Goal: Transaction & Acquisition: Purchase product/service

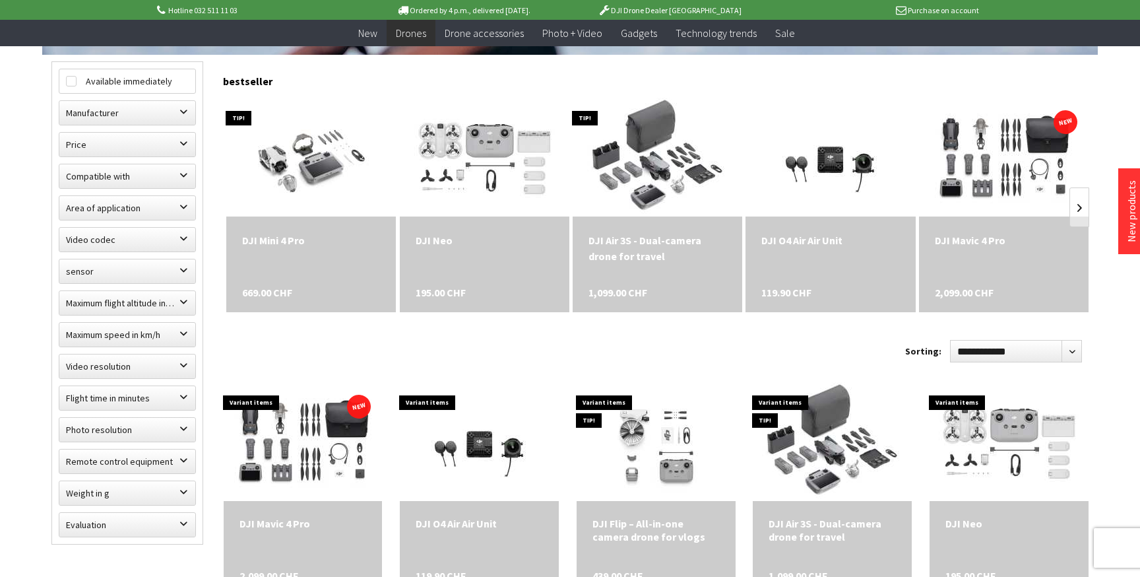
scroll to position [340, 0]
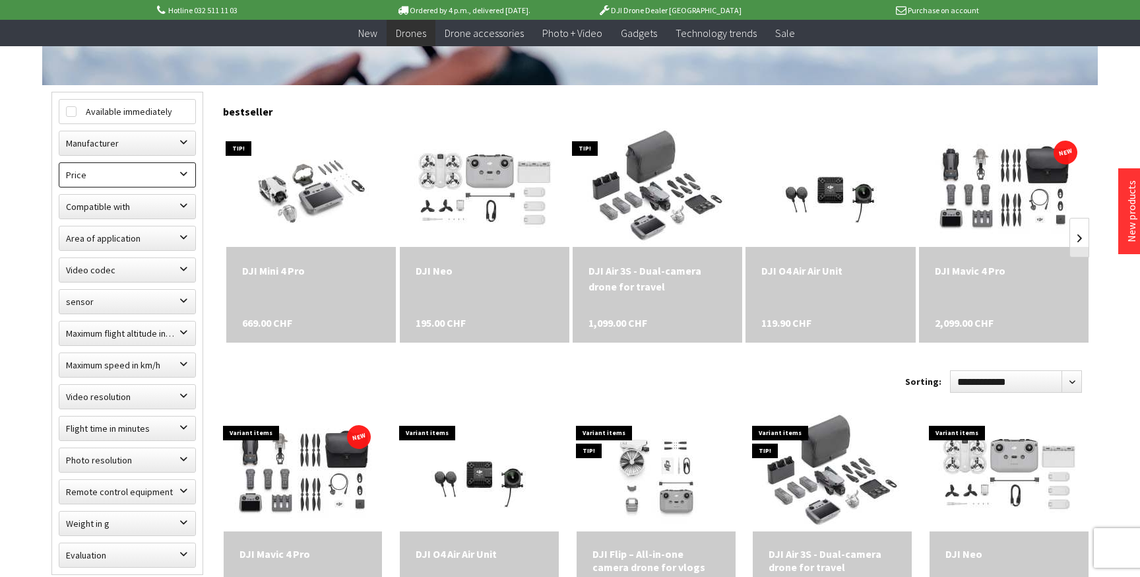
click at [156, 178] on label "Price" at bounding box center [127, 175] width 136 height 24
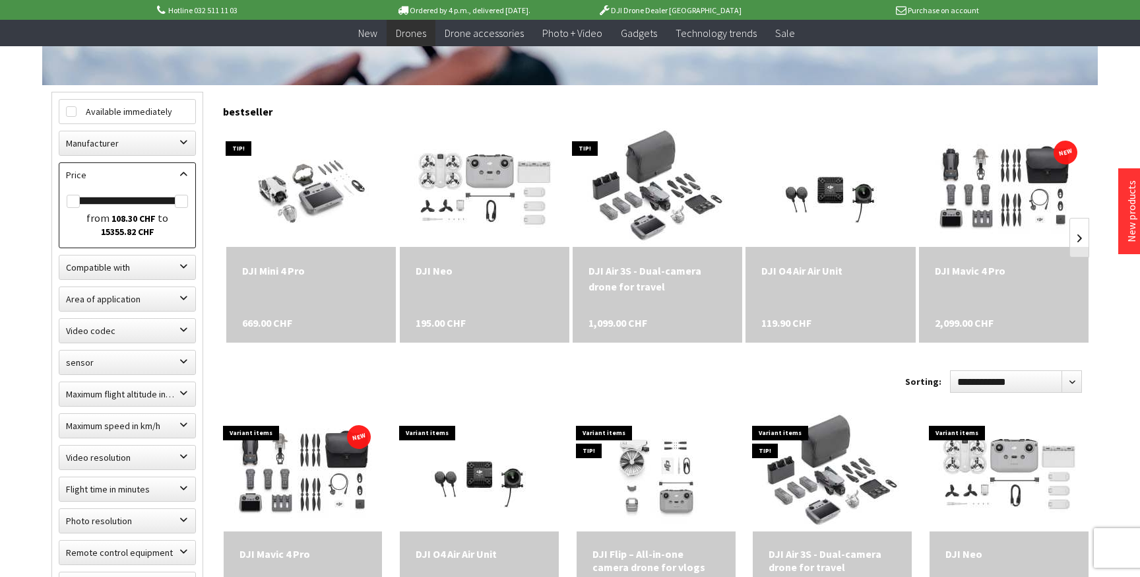
click at [156, 178] on label "Price" at bounding box center [127, 175] width 136 height 24
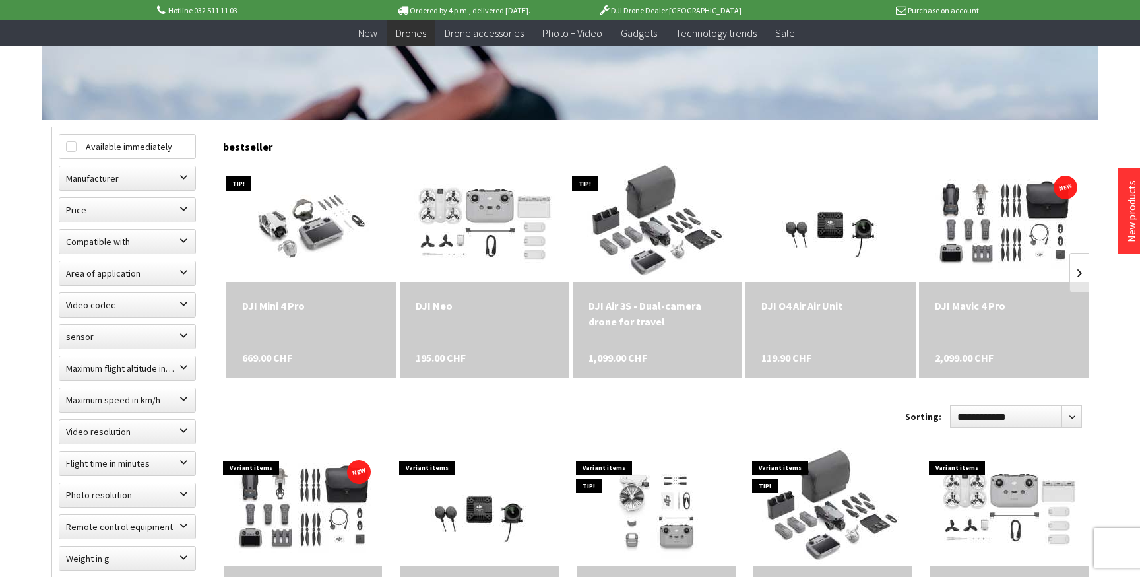
scroll to position [323, 0]
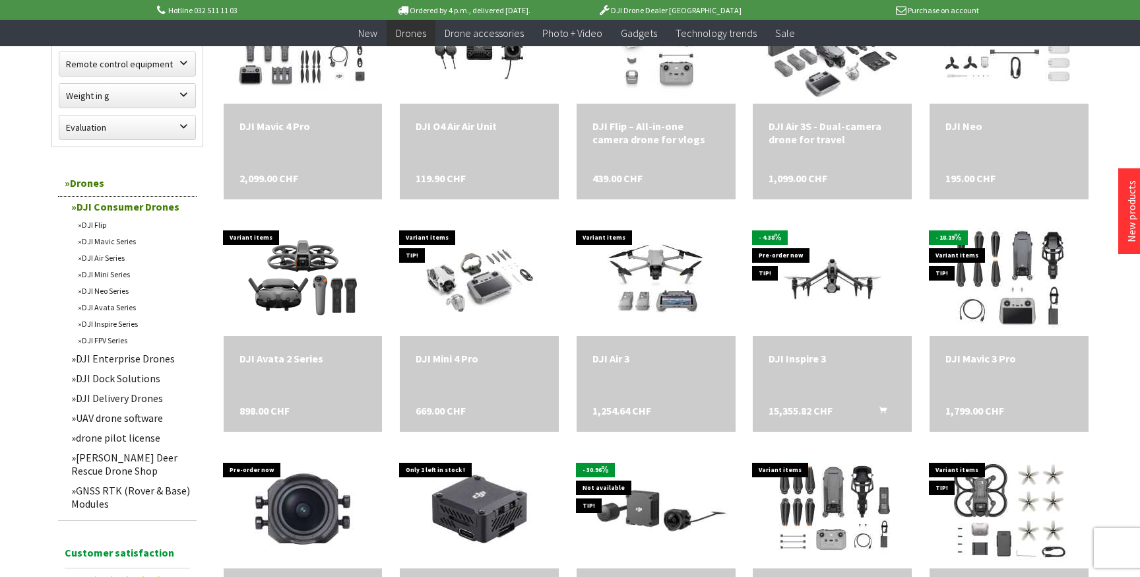
scroll to position [773, 0]
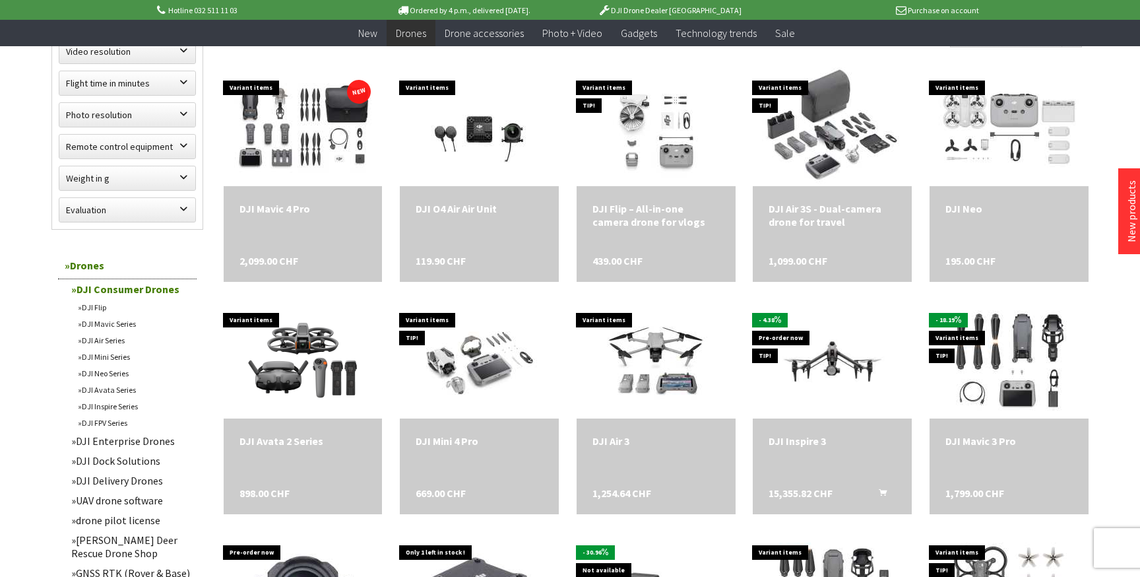
scroll to position [261, 0]
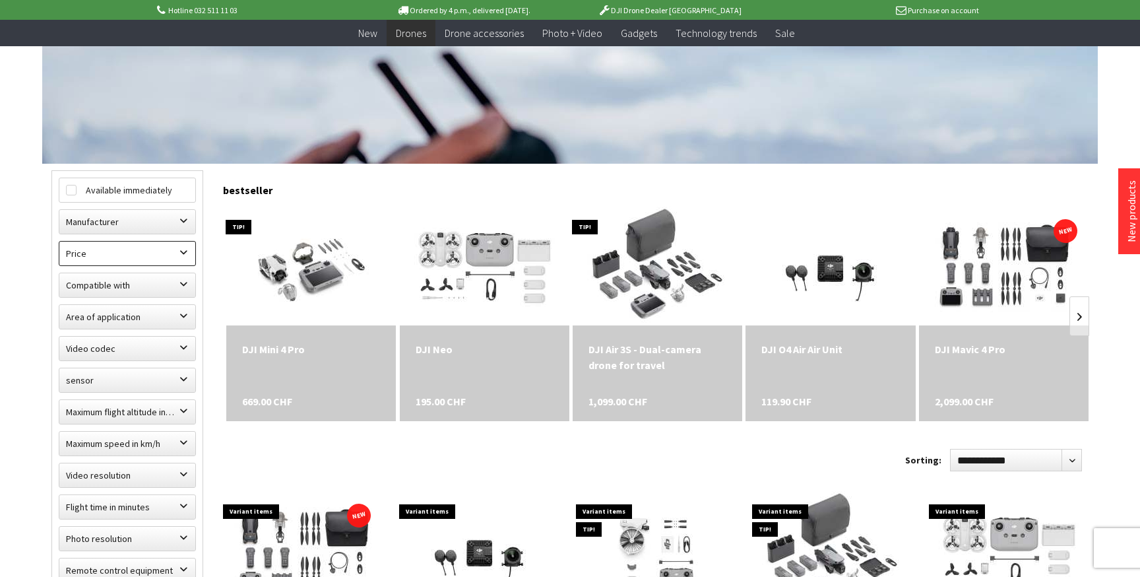
click at [159, 255] on label "Price" at bounding box center [127, 254] width 136 height 24
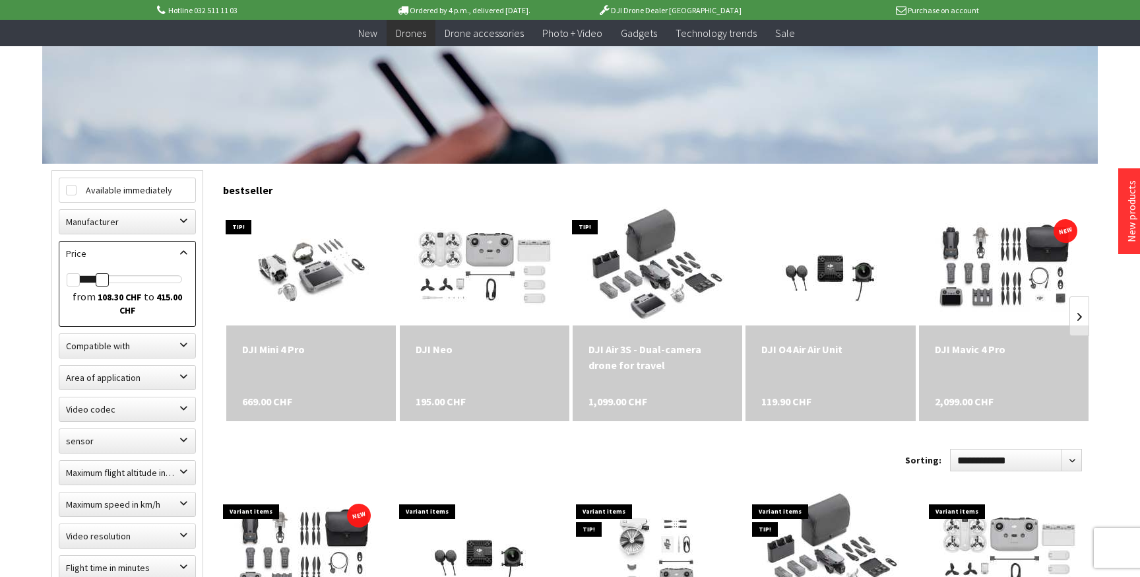
drag, startPoint x: 178, startPoint y: 278, endPoint x: 102, endPoint y: 280, distance: 75.9
click at [102, 280] on div at bounding box center [102, 279] width 13 height 13
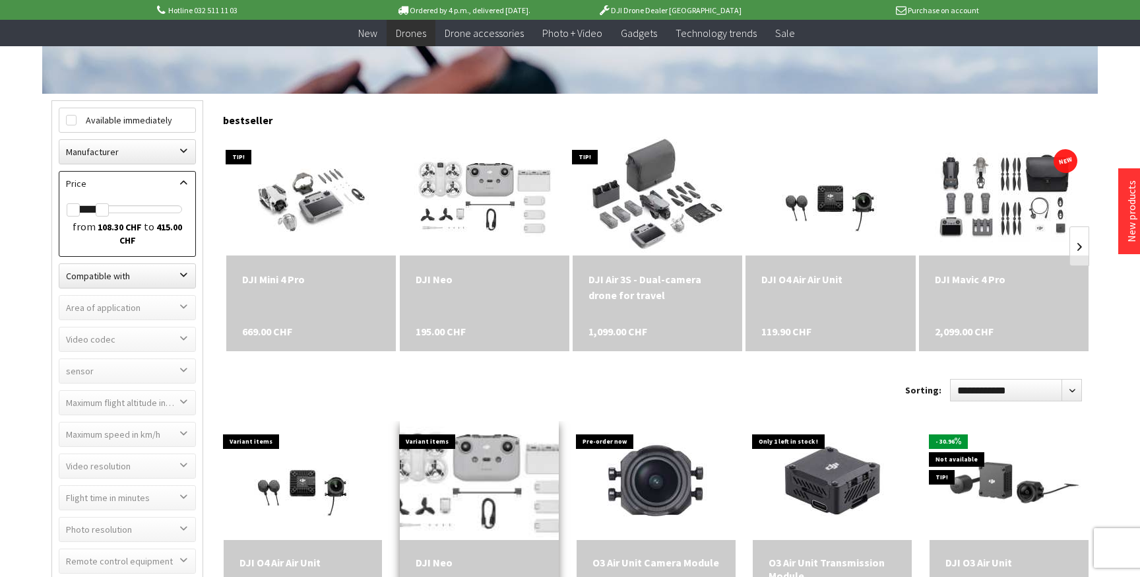
scroll to position [512, 0]
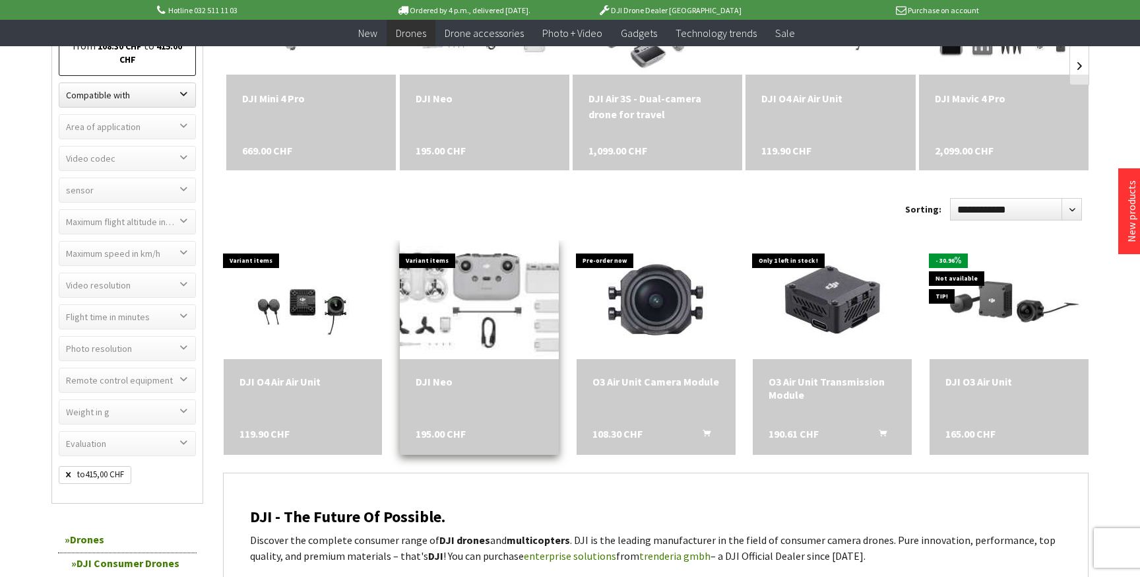
click at [463, 285] on img at bounding box center [479, 299] width 197 height 166
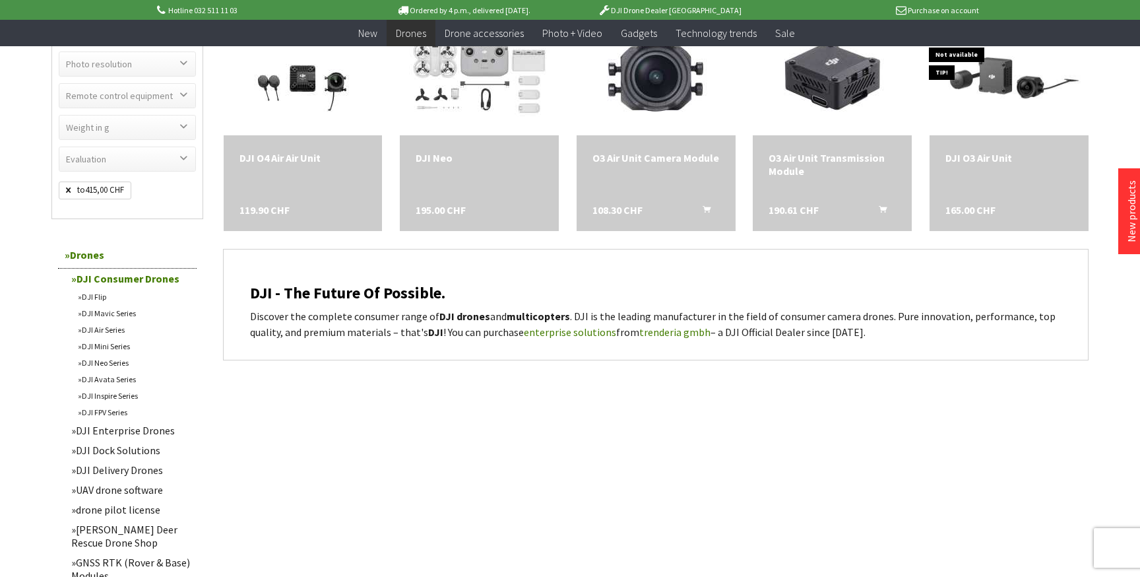
scroll to position [822, 0]
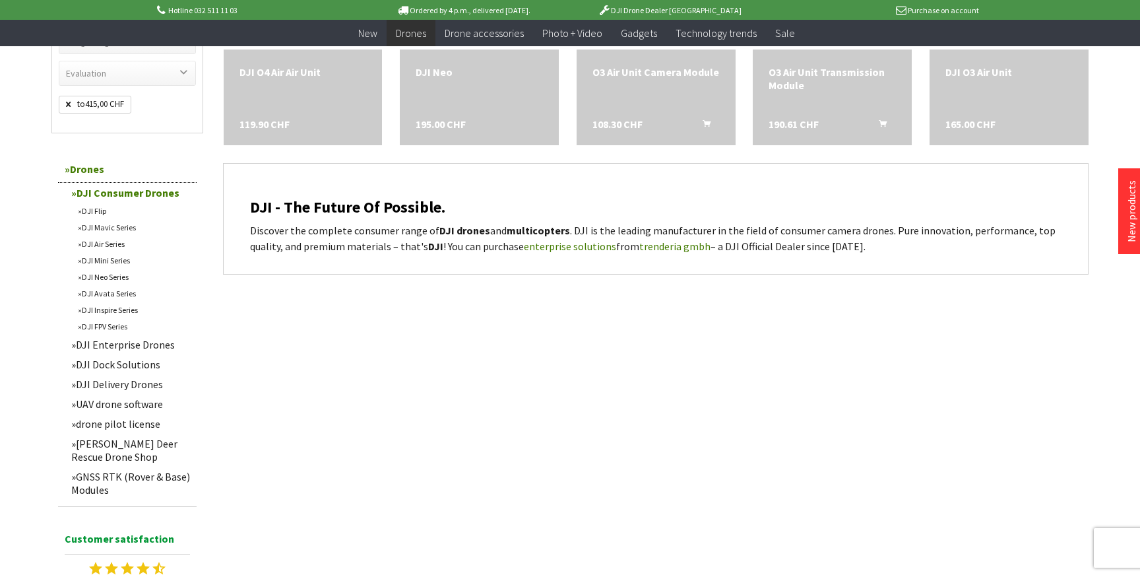
click at [112, 265] on font "DJI Mini Series" at bounding box center [106, 260] width 48 height 10
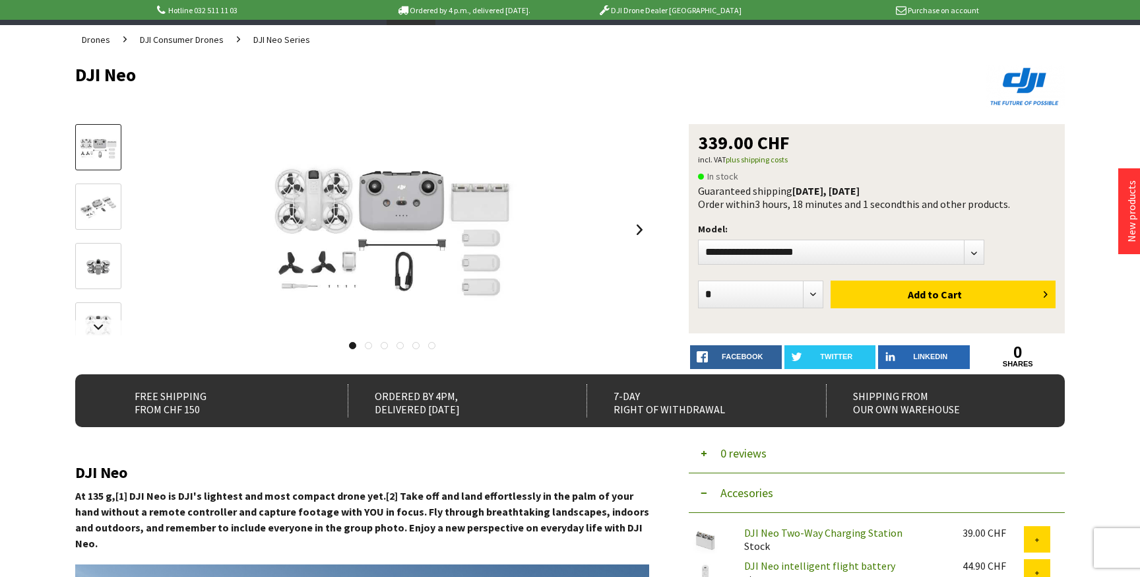
scroll to position [98, 0]
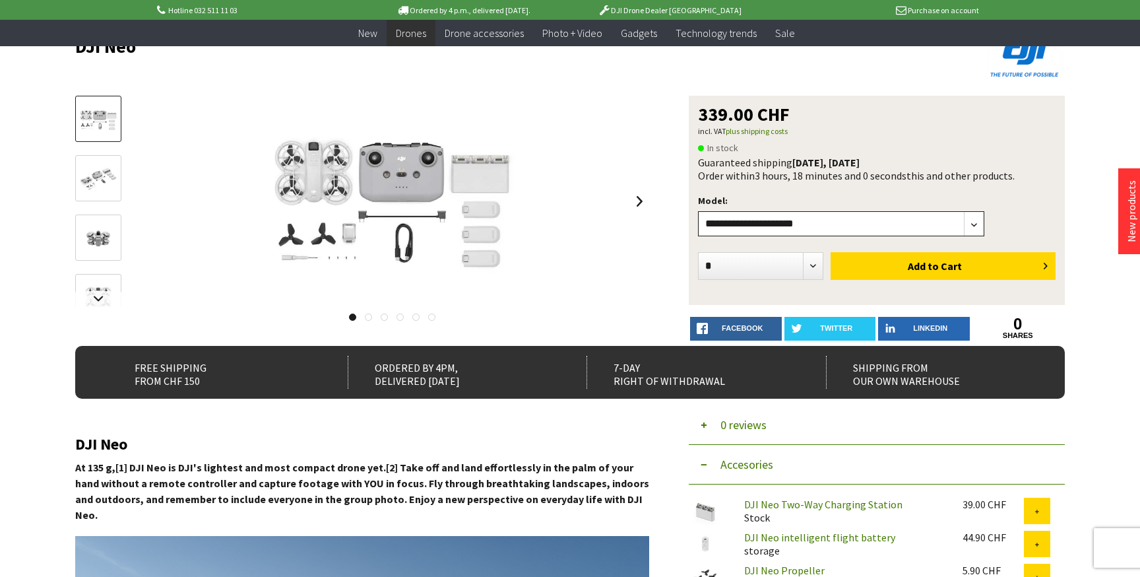
click at [830, 223] on select"] "**********" at bounding box center [841, 223] width 286 height 25
click at [98, 190] on img at bounding box center [98, 179] width 38 height 32
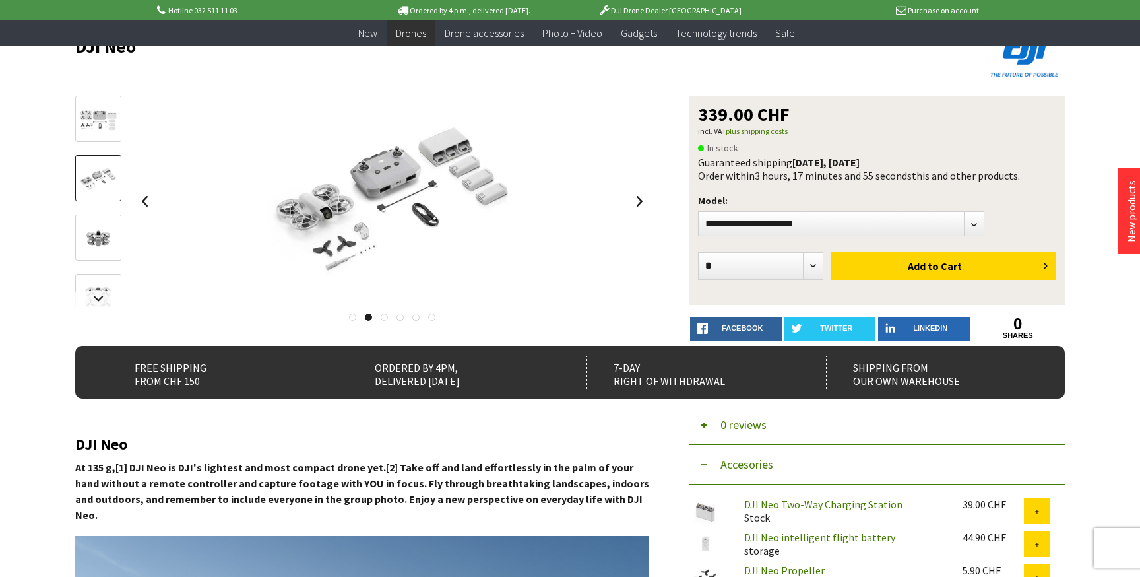
click at [98, 234] on img at bounding box center [98, 238] width 38 height 38
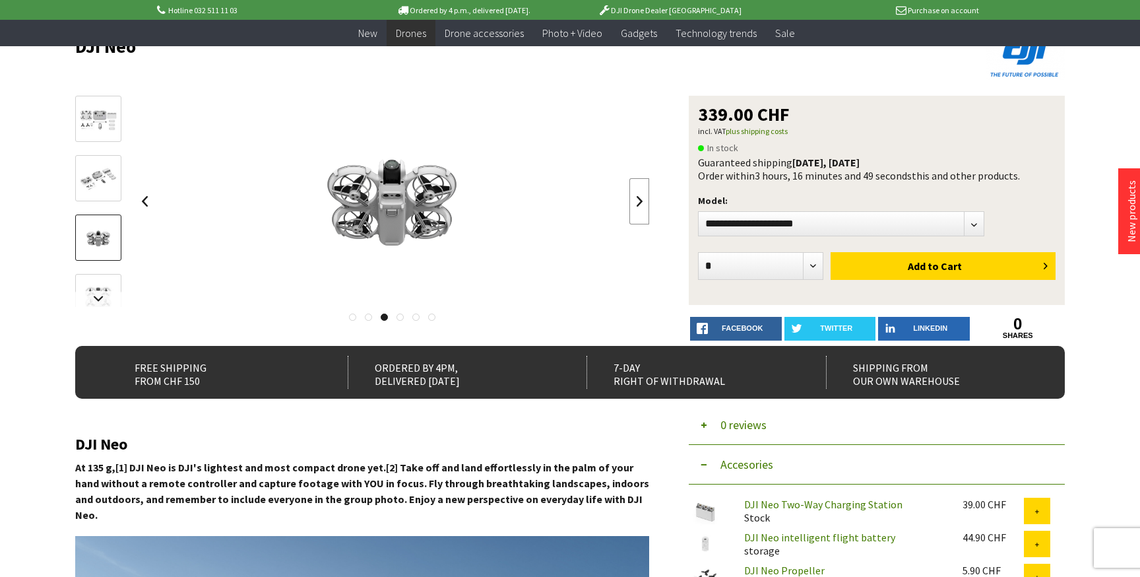
click at [644, 207] on link at bounding box center [640, 201] width 20 height 46
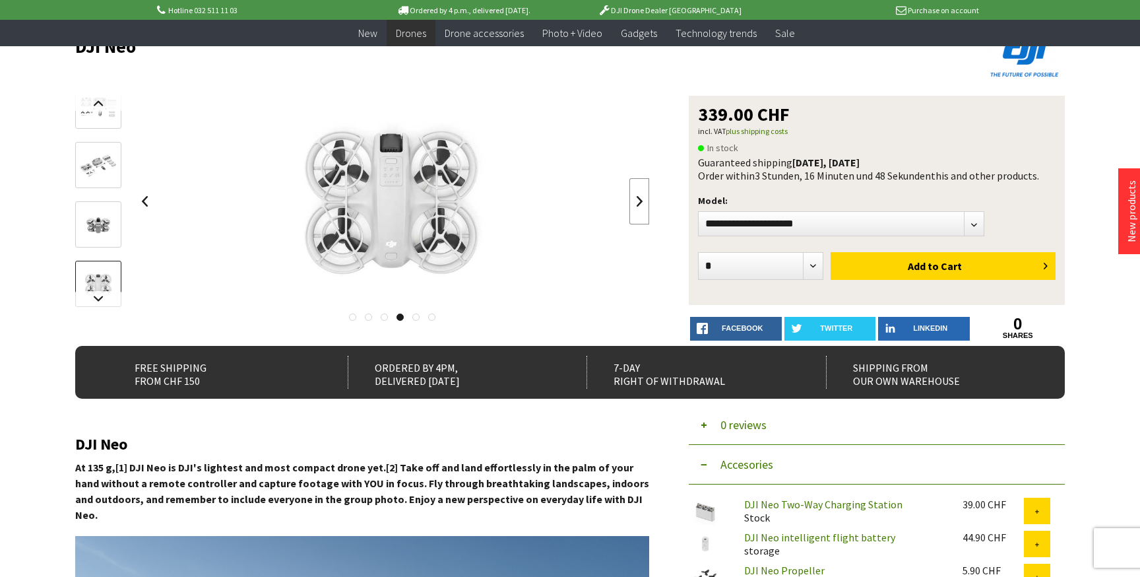
click at [644, 207] on link at bounding box center [640, 201] width 20 height 46
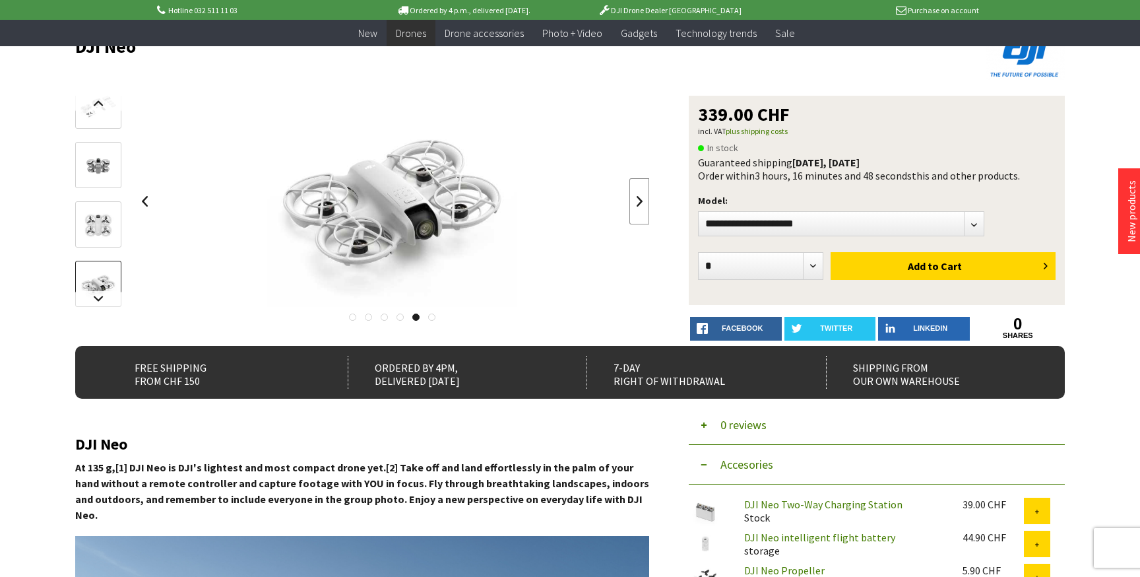
click at [644, 207] on link at bounding box center [640, 201] width 20 height 46
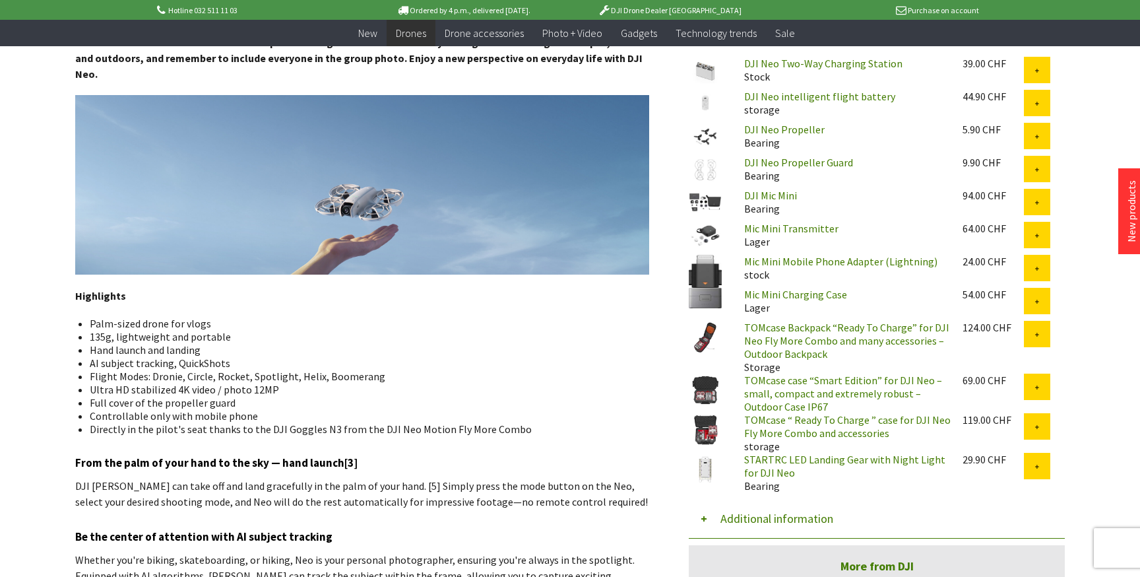
scroll to position [0, 0]
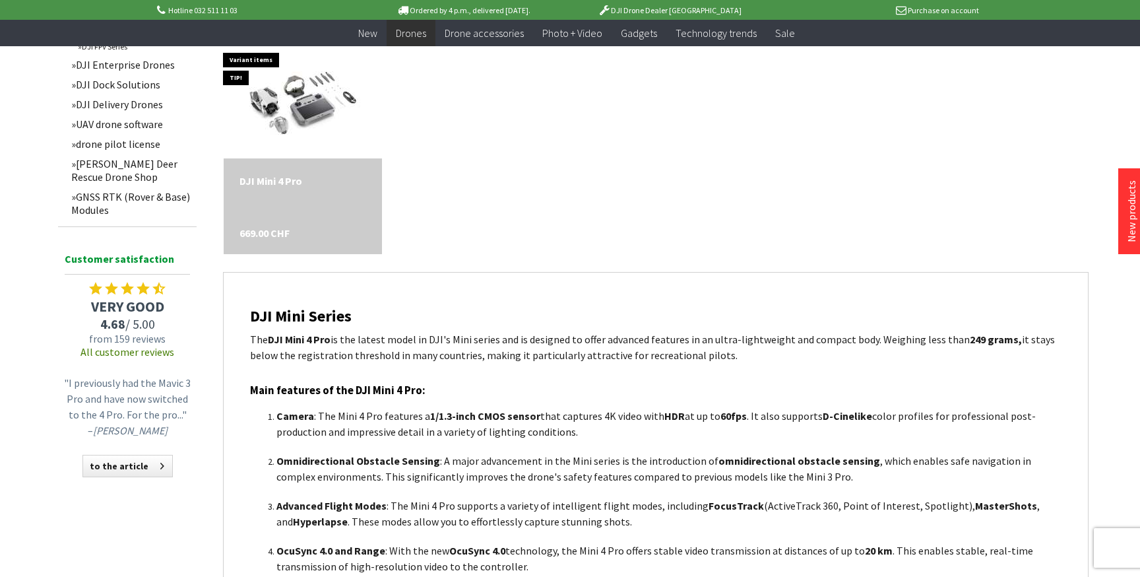
scroll to position [605, 0]
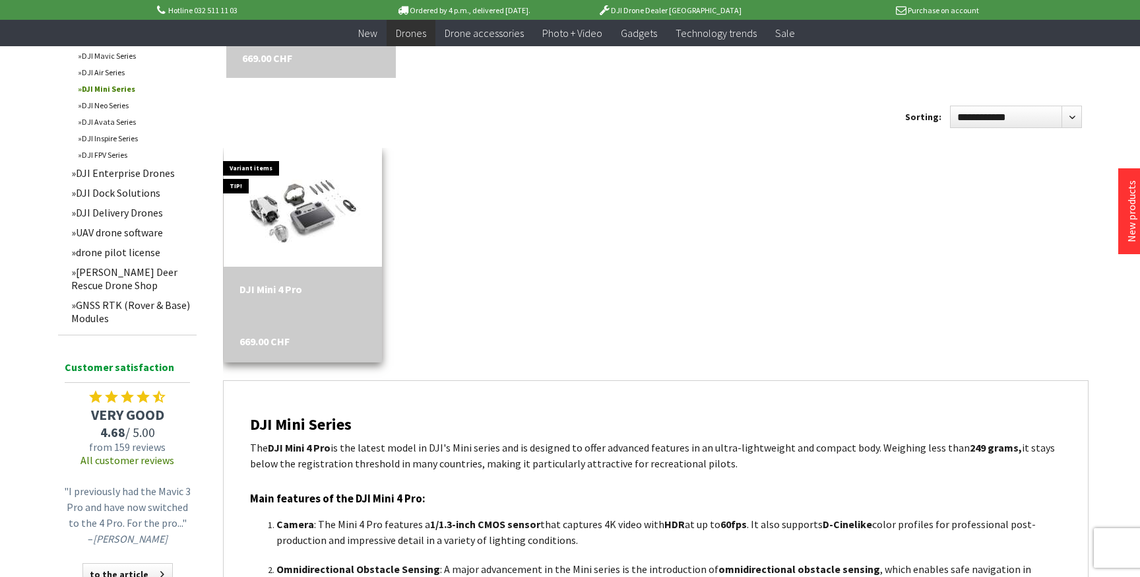
click at [300, 317] on div "DJI Mini 4 Pro 669.00 CHF" at bounding box center [303, 315] width 159 height 96
click at [261, 338] on font "669.00 CHF" at bounding box center [265, 341] width 50 height 13
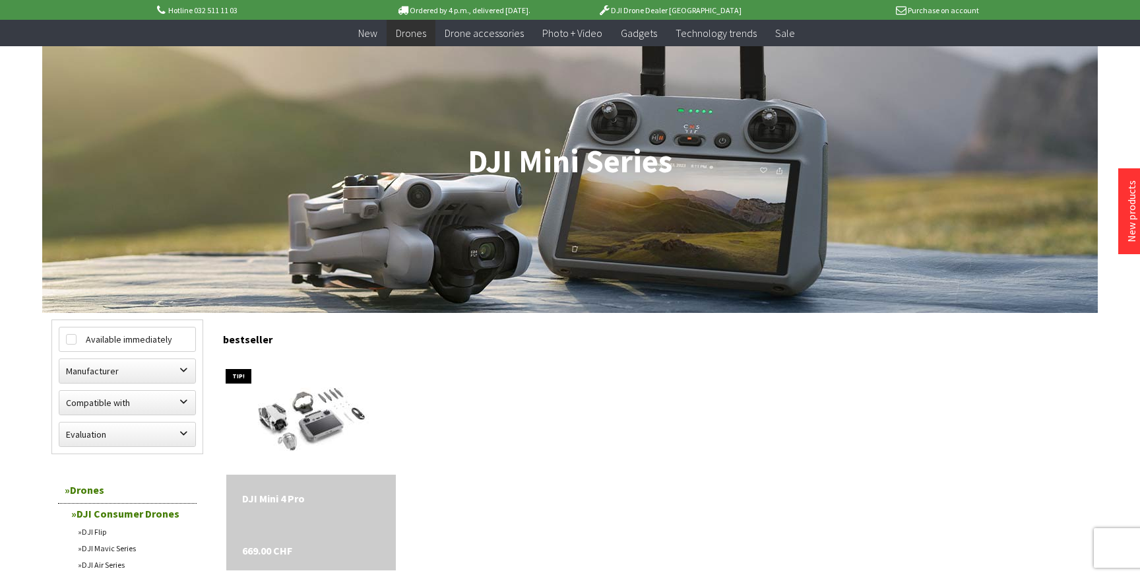
scroll to position [148, 0]
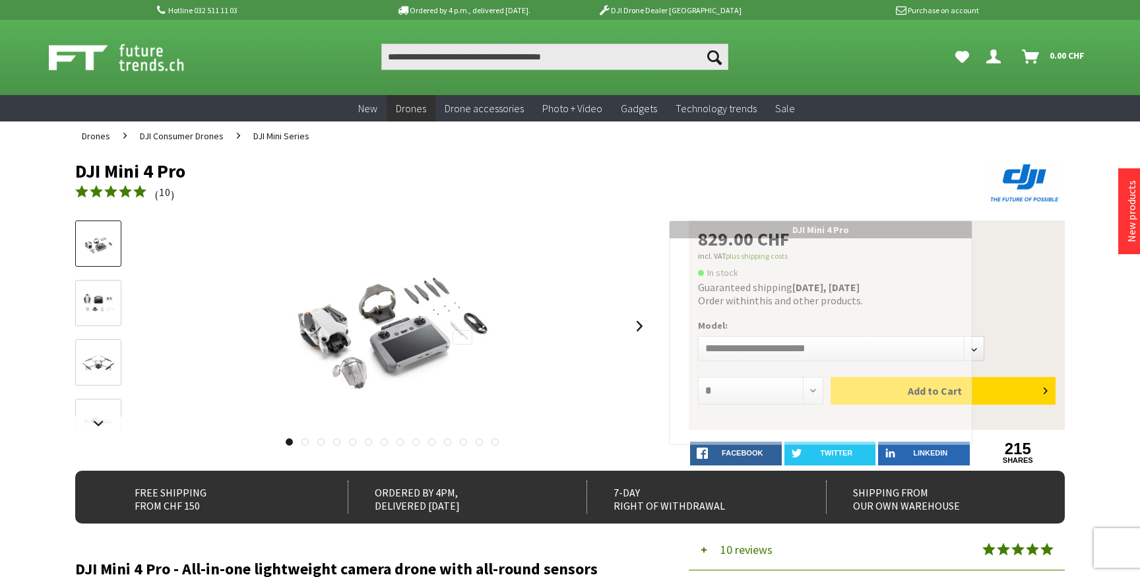
scroll to position [9, 0]
